Goal: Check status: Check status

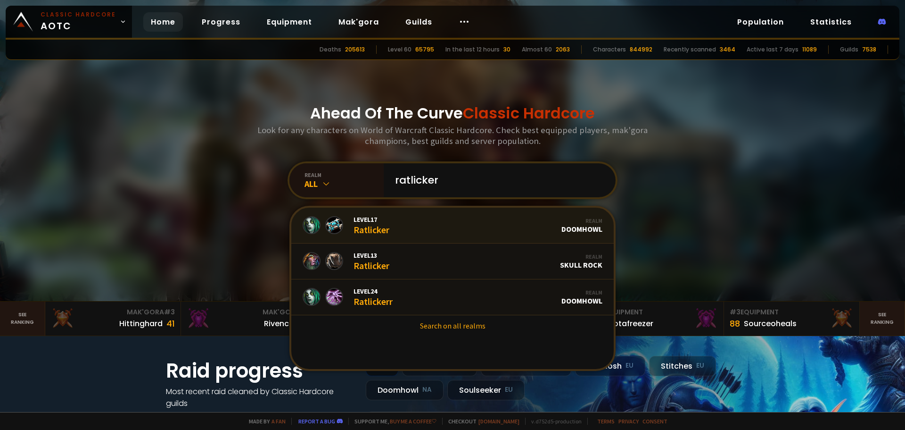
type input "ratlicker"
click at [412, 226] on link "Level 17 Ratlicker Realm Doomhowl" at bounding box center [452, 226] width 323 height 36
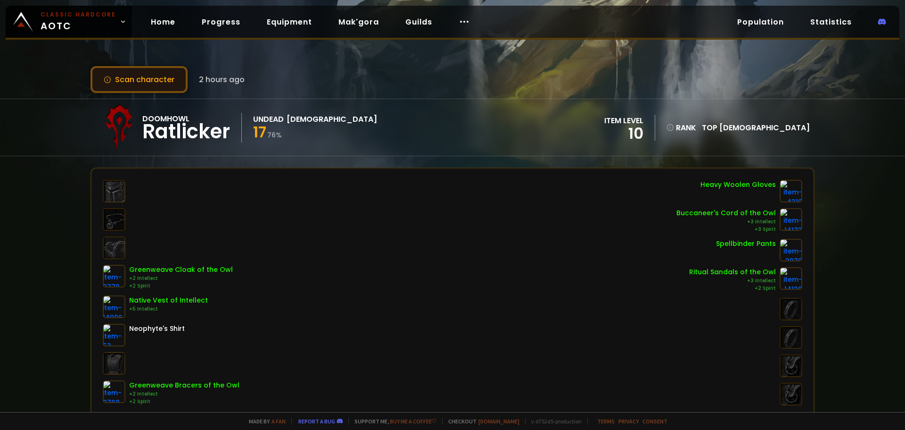
click at [150, 81] on button "Scan character" at bounding box center [139, 79] width 97 height 27
